Goal: Entertainment & Leisure: Consume media (video, audio)

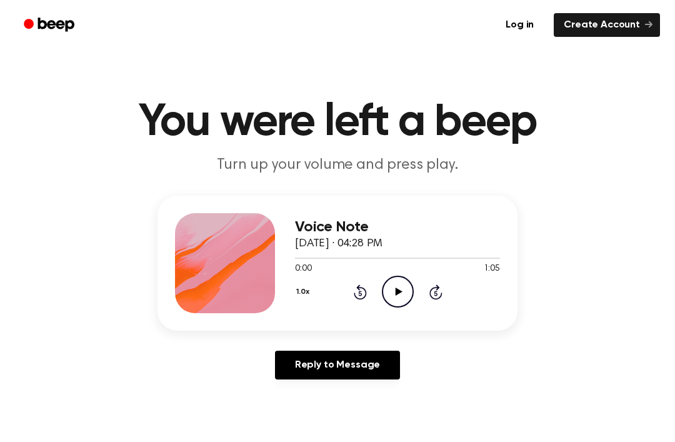
click at [398, 287] on icon "Play Audio" at bounding box center [398, 291] width 32 height 32
click at [387, 289] on icon "Pause Audio" at bounding box center [398, 291] width 32 height 32
click at [379, 273] on div "0:12 1:05" at bounding box center [397, 268] width 205 height 13
click at [384, 279] on icon "Play Audio" at bounding box center [398, 291] width 32 height 32
click at [419, 287] on div "1.0x Rewind 5 seconds Pause Audio Skip 5 seconds" at bounding box center [397, 291] width 205 height 32
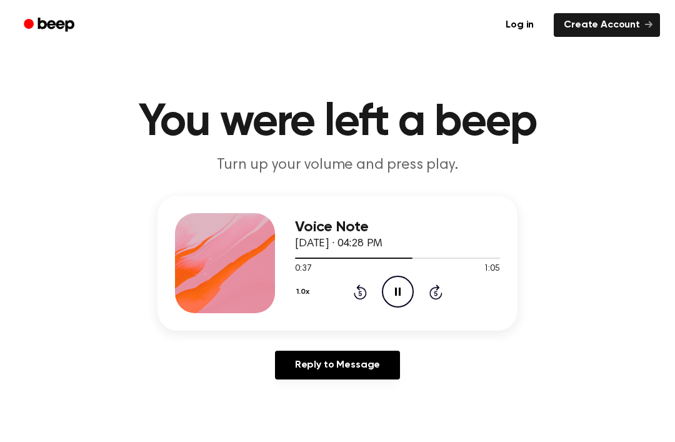
click at [396, 294] on icon at bounding box center [398, 291] width 6 height 8
click at [392, 288] on icon "Play Audio" at bounding box center [398, 291] width 32 height 32
click at [402, 289] on icon "Pause Audio" at bounding box center [398, 291] width 32 height 32
click at [395, 299] on icon "Play Audio" at bounding box center [398, 291] width 32 height 32
click at [287, 255] on div "Voice Note [DATE] · 04:28 PM 1:01 1:05 Your browser does not support the [objec…" at bounding box center [337, 263] width 360 height 135
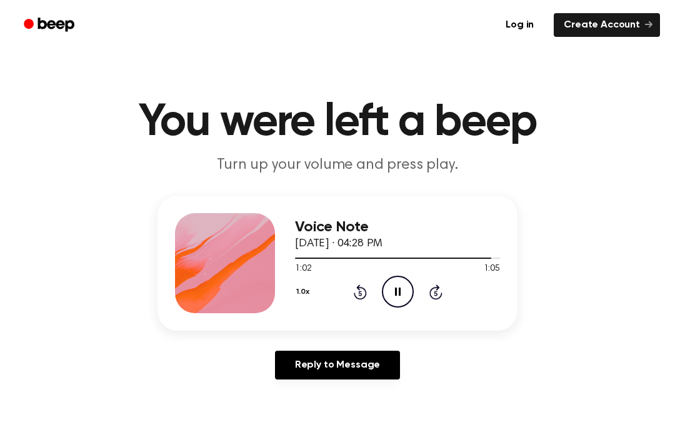
click at [287, 254] on div "Voice Note [DATE] · 04:28 PM 1:02 1:05 Your browser does not support the [objec…" at bounding box center [337, 263] width 360 height 135
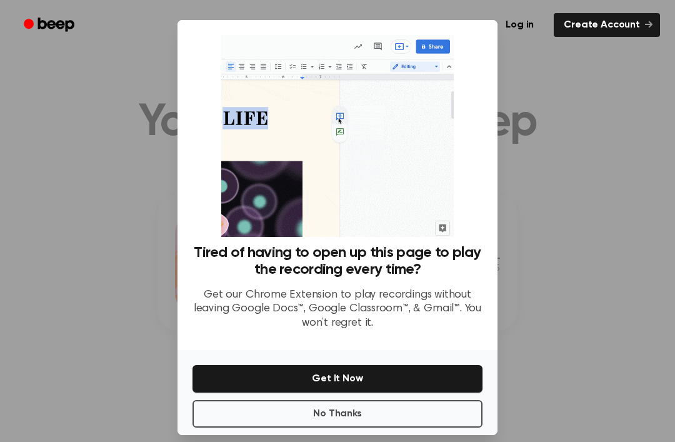
click at [375, 427] on button "No Thanks" at bounding box center [337, 413] width 290 height 27
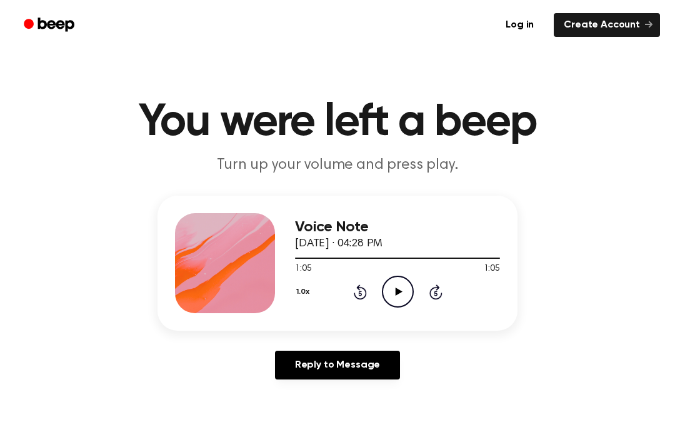
click at [390, 280] on icon "Play Audio" at bounding box center [398, 291] width 32 height 32
click at [407, 303] on circle at bounding box center [397, 291] width 31 height 31
